Goal: Information Seeking & Learning: Learn about a topic

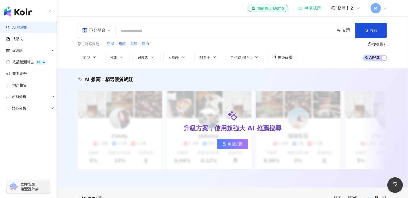
click at [187, 32] on input "search" at bounding box center [225, 31] width 215 height 10
type input "*"
type input "****"
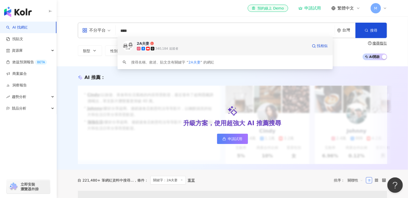
click at [216, 45] on span "2A夫妻" at bounding box center [222, 43] width 171 height 5
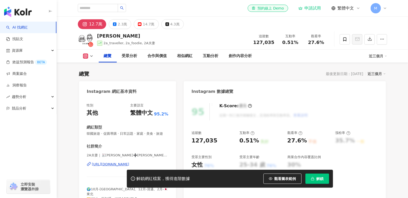
scroll to position [7, 0]
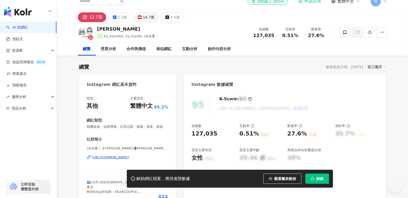
click at [146, 17] on div "14.7萬" at bounding box center [149, 17] width 12 height 7
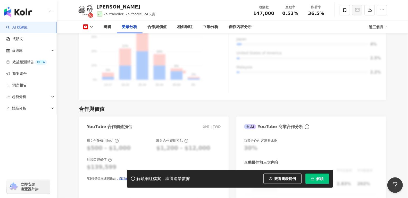
scroll to position [625, 0]
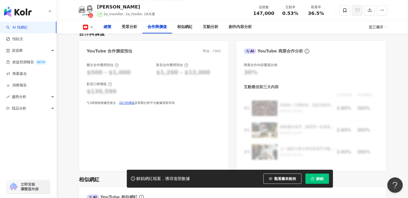
click at [113, 27] on div "總覽" at bounding box center [108, 27] width 18 height 13
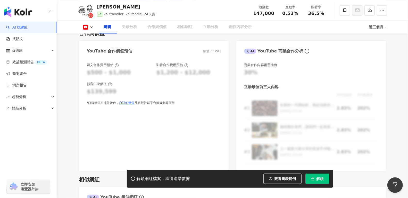
scroll to position [31, 0]
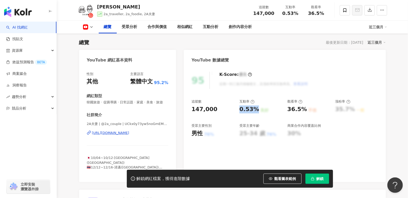
drag, startPoint x: 239, startPoint y: 109, endPoint x: 254, endPoint y: 109, distance: 14.7
click at [254, 109] on div "追蹤數 147,000 互動率 0.53% 良好 觀看率 36.5% 不佳 漲粉率 35.7% 一般 受眾主要性別 男性 76% 受眾主要年齡 25-34 歲…" at bounding box center [284, 118] width 186 height 38
copy div "0.53%"
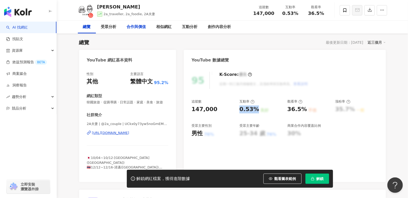
scroll to position [0, 0]
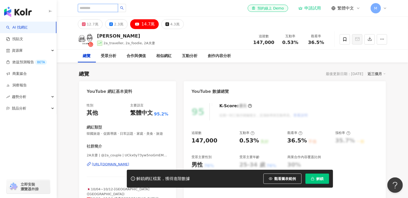
click at [98, 12] on span at bounding box center [102, 8] width 48 height 8
type input "*"
type input "***"
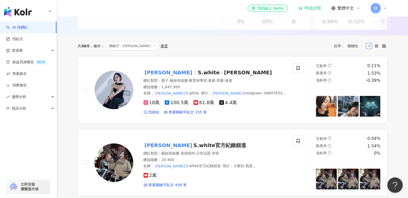
scroll to position [140, 0]
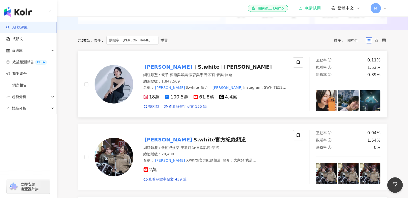
click at [271, 92] on span "Instagram: SWHITE523 工作邀約請洽： swhite0523official@gmail.com" at bounding box center [215, 90] width 143 height 9
click at [18, 38] on link "找貼文" at bounding box center [14, 39] width 17 height 5
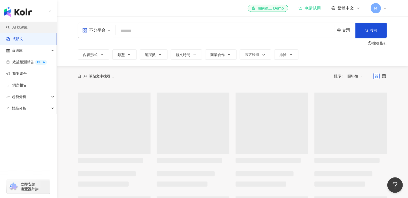
click at [24, 29] on link "AI 找網紅" at bounding box center [17, 27] width 22 height 5
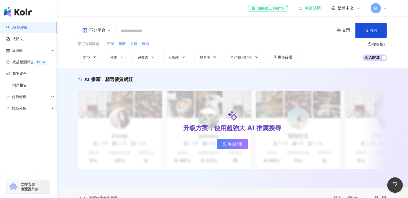
click at [148, 31] on input "search" at bounding box center [225, 31] width 215 height 10
type input "**********"
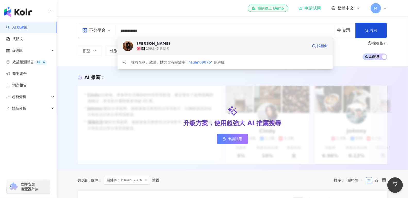
click at [166, 51] on div "109,843 追蹤者" at bounding box center [222, 48] width 171 height 5
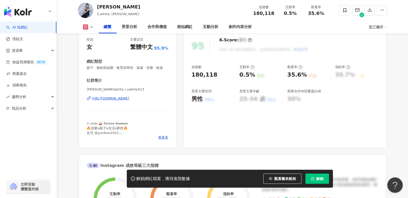
scroll to position [65, 0]
drag, startPoint x: 302, startPoint y: 76, endPoint x: 285, endPoint y: 76, distance: 16.5
click at [285, 76] on div "追蹤數 180,118 互動率 0.5% 良好 觀看率 35.6% 不佳 漲粉率 35.7% 一般 受眾主要性別 男性 76% 受眾主要年齡 25-34 歲 …" at bounding box center [284, 84] width 186 height 38
copy div "35.6%"
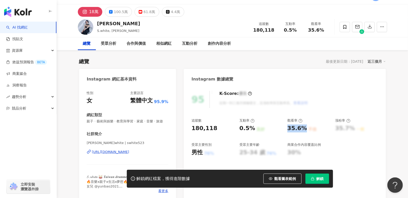
scroll to position [12, 0]
